Goal: Task Accomplishment & Management: Complete application form

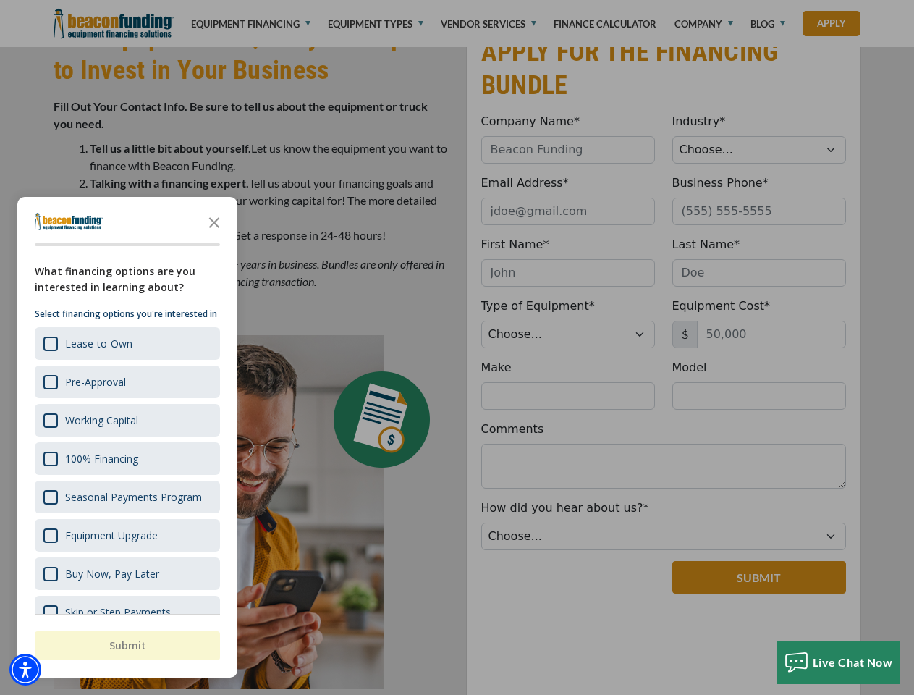
click at [457, 0] on div at bounding box center [457, 347] width 914 height 695
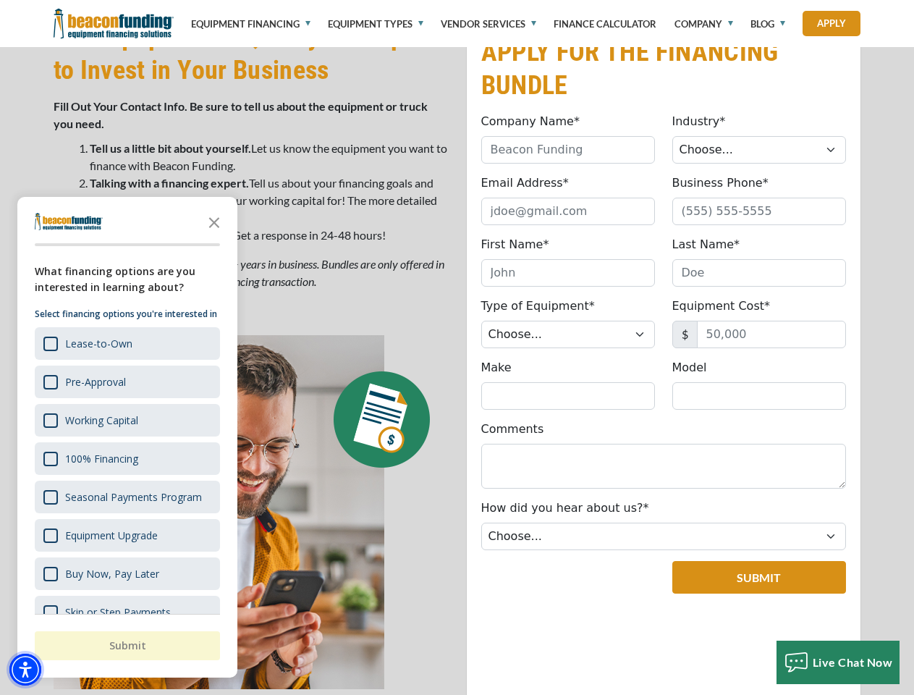
click at [25, 670] on img "Accessibility Menu" at bounding box center [25, 670] width 32 height 32
